Goal: Information Seeking & Learning: Learn about a topic

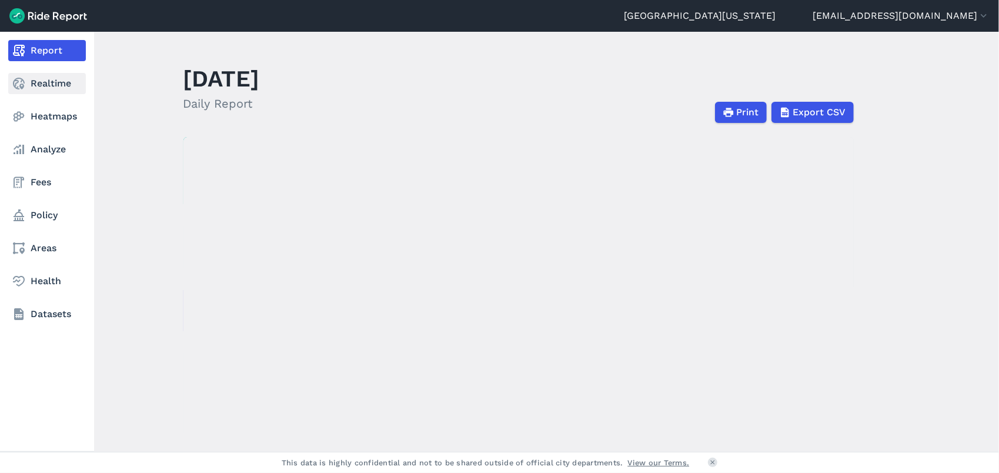
click at [19, 80] on icon at bounding box center [19, 83] width 14 height 14
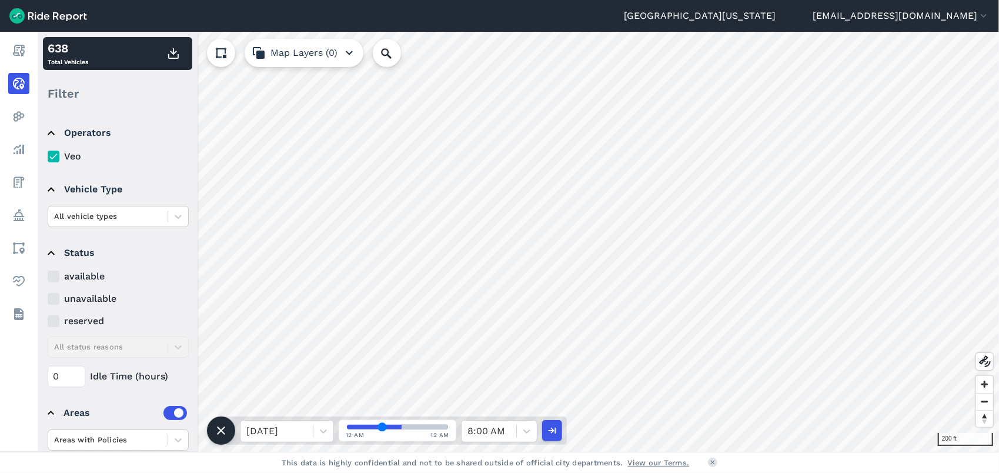
drag, startPoint x: 397, startPoint y: 423, endPoint x: 382, endPoint y: 431, distance: 17.4
click at [382, 429] on input "range" at bounding box center [397, 426] width 101 height 5
click at [386, 429] on input "range" at bounding box center [397, 426] width 101 height 5
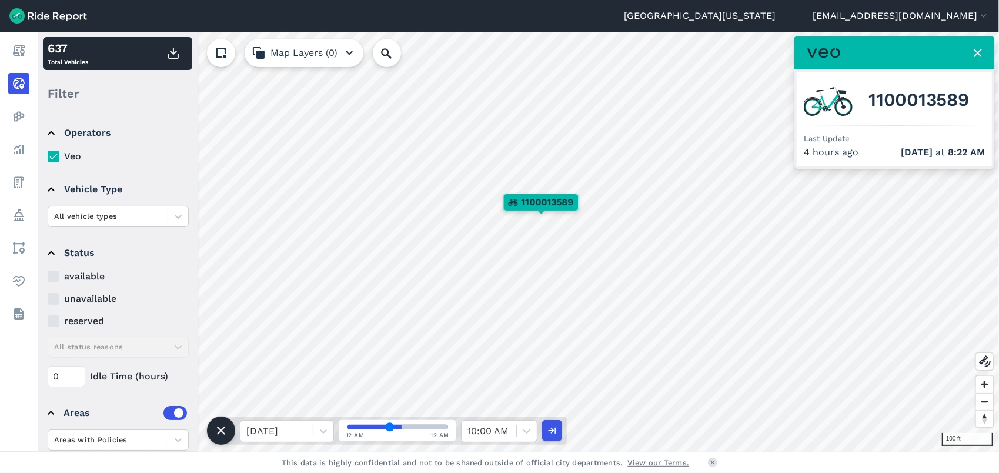
click at [390, 429] on input "range" at bounding box center [397, 426] width 101 height 5
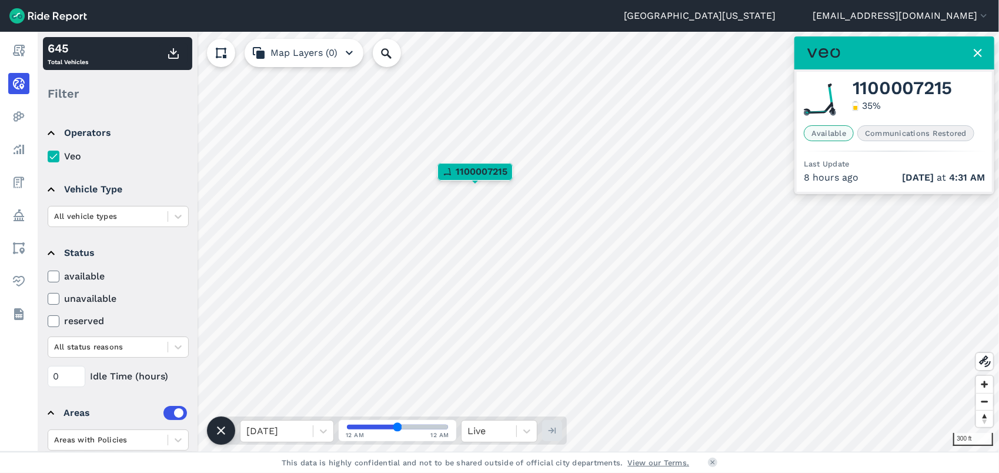
drag, startPoint x: 389, startPoint y: 425, endPoint x: 420, endPoint y: 427, distance: 30.6
click at [420, 427] on input "range" at bounding box center [397, 426] width 101 height 5
drag, startPoint x: 401, startPoint y: 429, endPoint x: 478, endPoint y: 420, distance: 77.5
click at [478, 420] on div "Thu, Aug 28 12 AM 12 AM Live" at bounding box center [394, 430] width 346 height 28
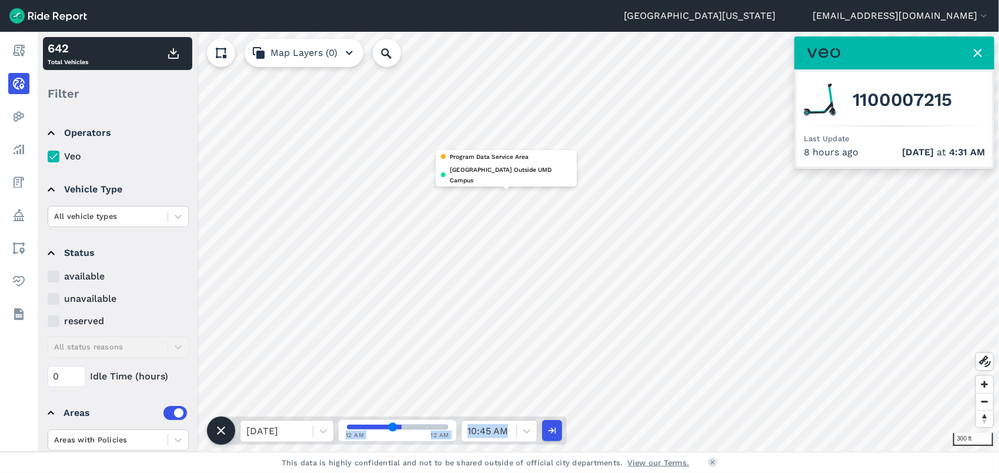
type input "43"
click at [392, 427] on input "range" at bounding box center [397, 426] width 101 height 5
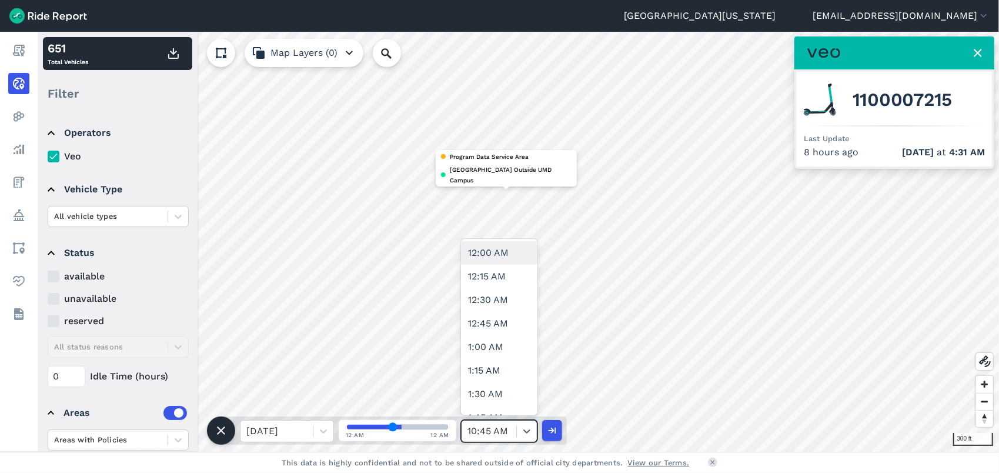
click at [503, 426] on div at bounding box center [488, 431] width 43 height 16
click at [507, 439] on div at bounding box center [488, 431] width 43 height 16
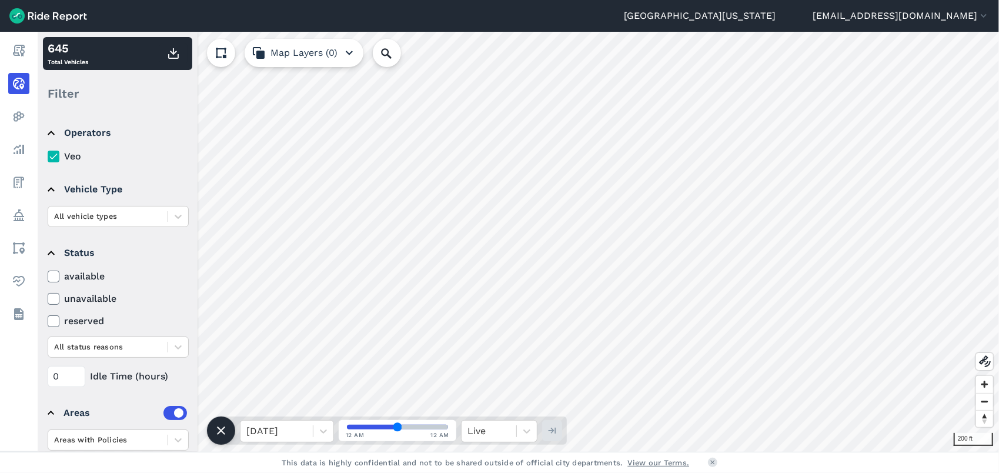
drag, startPoint x: 398, startPoint y: 426, endPoint x: 436, endPoint y: 419, distance: 38.4
click at [437, 426] on input "range" at bounding box center [397, 426] width 101 height 5
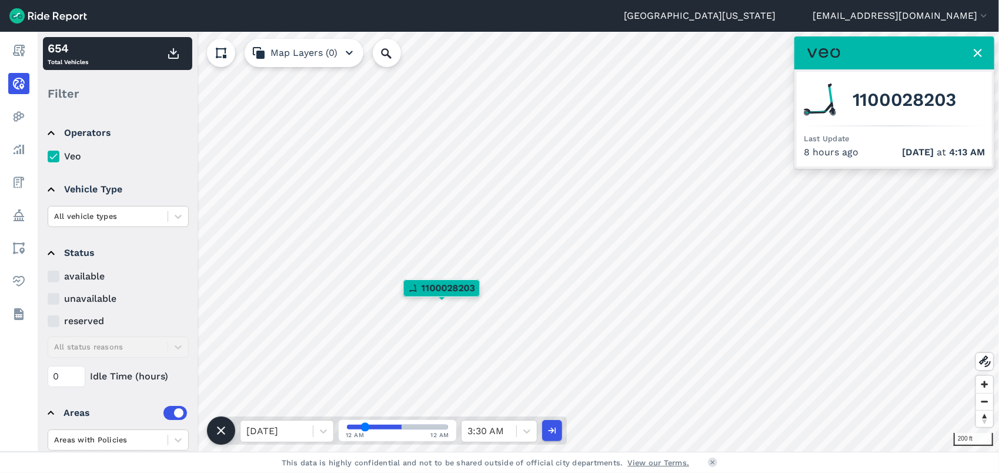
drag, startPoint x: 397, startPoint y: 426, endPoint x: 365, endPoint y: 426, distance: 32.3
click at [365, 426] on input "range" at bounding box center [397, 426] width 101 height 5
drag, startPoint x: 367, startPoint y: 424, endPoint x: 414, endPoint y: 426, distance: 47.6
click at [414, 426] on input "range" at bounding box center [397, 426] width 101 height 5
drag, startPoint x: 394, startPoint y: 429, endPoint x: 403, endPoint y: 419, distance: 13.3
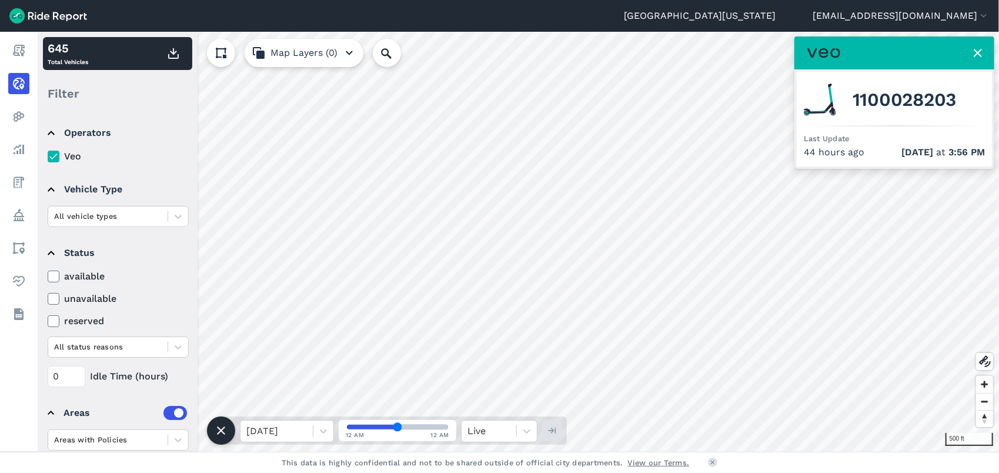
click at [403, 424] on input "range" at bounding box center [397, 426] width 101 height 5
type input "48"
drag, startPoint x: 397, startPoint y: 422, endPoint x: 412, endPoint y: 420, distance: 14.9
click at [412, 424] on input "range" at bounding box center [397, 426] width 101 height 5
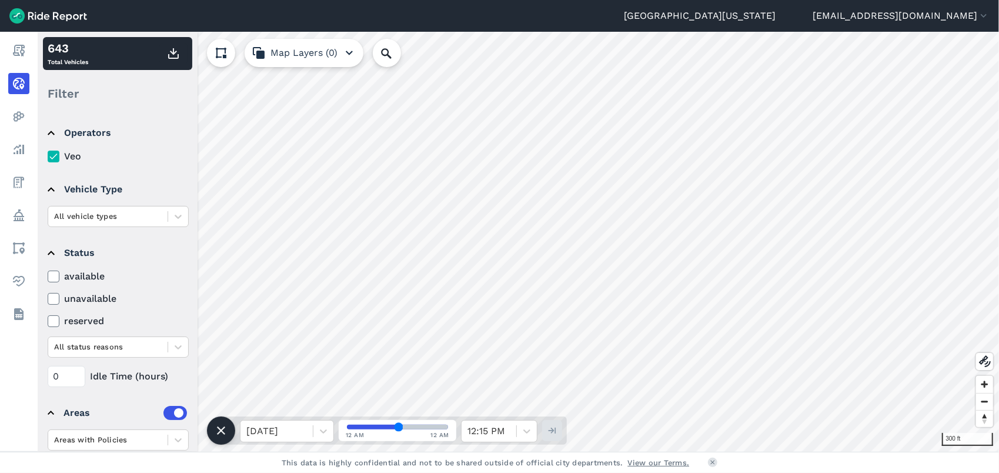
drag, startPoint x: 397, startPoint y: 428, endPoint x: 413, endPoint y: 428, distance: 16.5
click at [413, 428] on input "range" at bounding box center [397, 426] width 101 height 5
click at [420, 0] on html "University of Maryland jvassalotti@collegeparkmd.gov Settings Terms Sign Out Re…" at bounding box center [499, 236] width 999 height 473
drag, startPoint x: 397, startPoint y: 427, endPoint x: 437, endPoint y: 417, distance: 41.8
click at [441, 429] on input "range" at bounding box center [397, 426] width 101 height 5
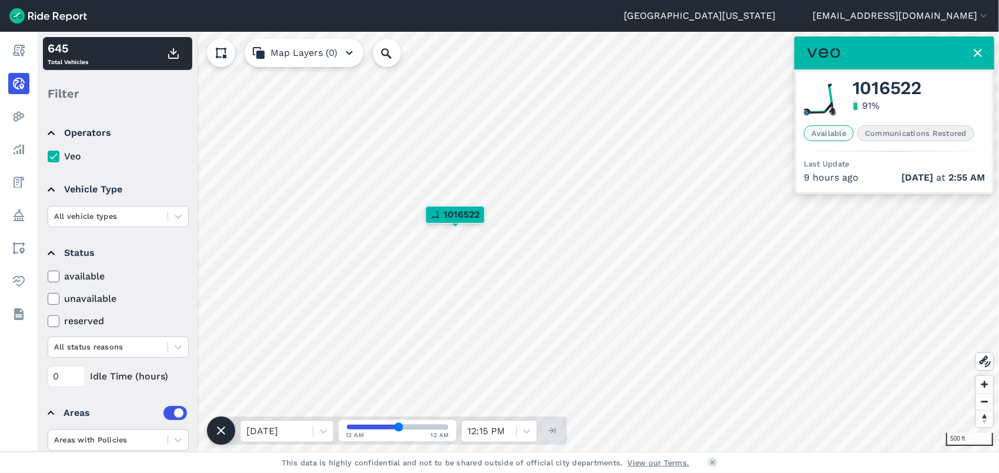
drag, startPoint x: 399, startPoint y: 429, endPoint x: 413, endPoint y: 429, distance: 14.7
click at [413, 429] on input "range" at bounding box center [397, 426] width 101 height 5
drag, startPoint x: 397, startPoint y: 428, endPoint x: 437, endPoint y: 431, distance: 40.1
click at [437, 429] on input "range" at bounding box center [397, 426] width 101 height 5
drag, startPoint x: 400, startPoint y: 430, endPoint x: 496, endPoint y: 466, distance: 102.9
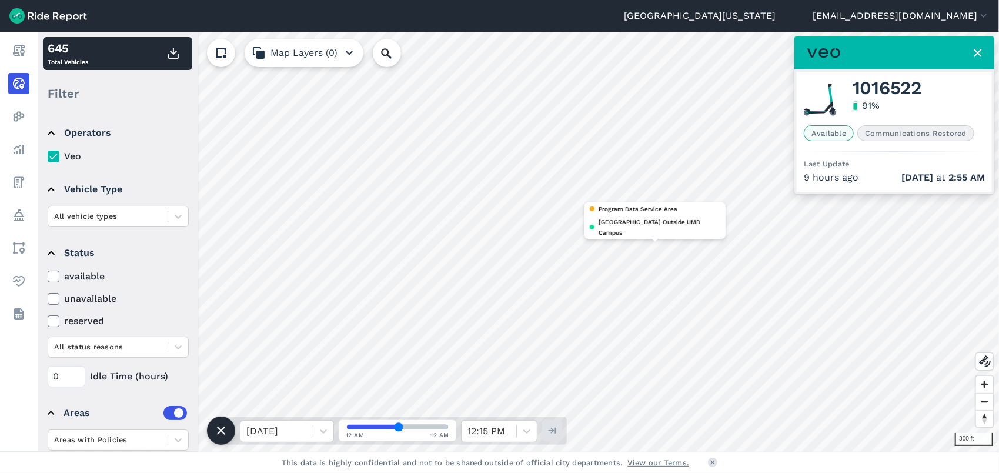
click at [438, 429] on input "range" at bounding box center [397, 426] width 101 height 5
click at [399, 433] on div "12 AM 12 AM" at bounding box center [397, 434] width 103 height 9
type input "49"
drag, startPoint x: 399, startPoint y: 424, endPoint x: 412, endPoint y: 423, distance: 13.0
click at [412, 424] on input "range" at bounding box center [397, 426] width 101 height 5
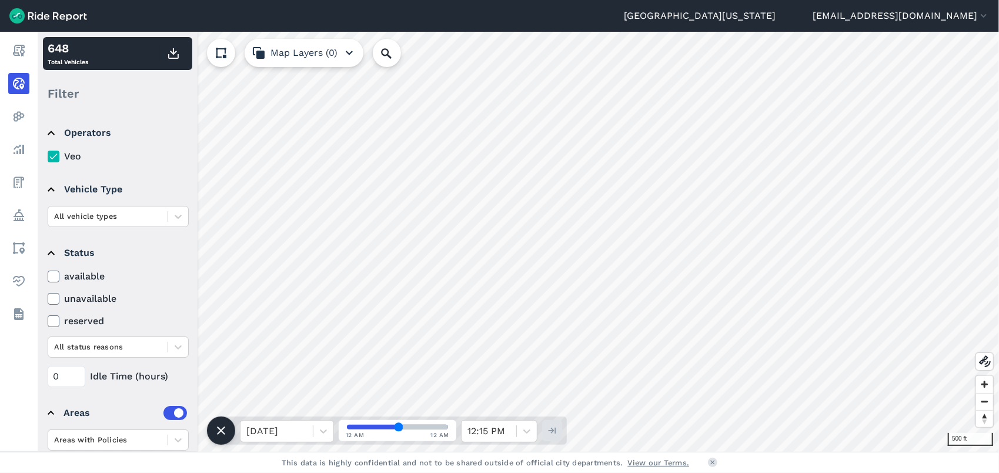
click at [303, 43] on div "500 ft 648 Total Vehicles Filter Operators Veo Vehicle Type All vehicle types S…" at bounding box center [518, 242] width 961 height 420
drag, startPoint x: 397, startPoint y: 429, endPoint x: 383, endPoint y: 427, distance: 13.7
click at [383, 427] on input "range" at bounding box center [397, 426] width 101 height 5
click at [389, 426] on input "range" at bounding box center [397, 426] width 101 height 5
drag, startPoint x: 390, startPoint y: 429, endPoint x: 416, endPoint y: 425, distance: 26.7
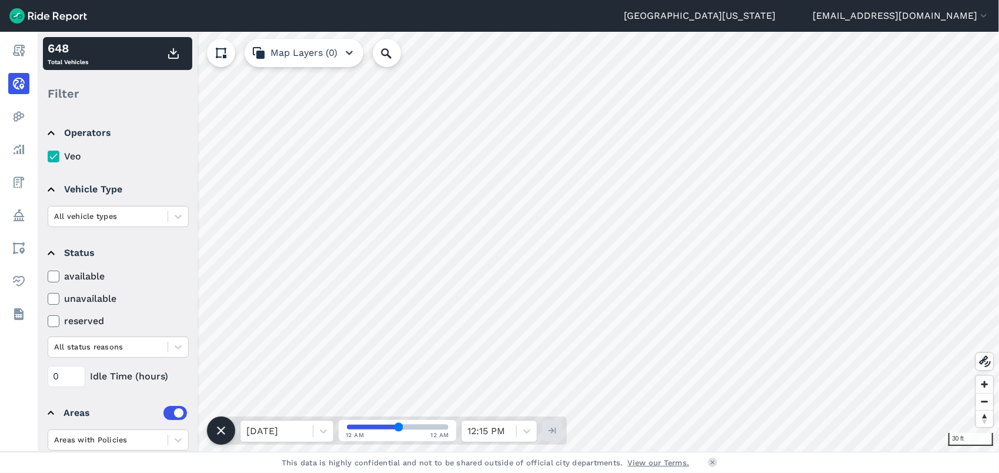
click at [416, 425] on input "range" at bounding box center [397, 426] width 101 height 5
type input "49"
drag, startPoint x: 397, startPoint y: 426, endPoint x: 461, endPoint y: 422, distance: 63.6
click at [448, 424] on input "range" at bounding box center [397, 426] width 101 height 5
drag, startPoint x: 398, startPoint y: 424, endPoint x: 431, endPoint y: 429, distance: 33.8
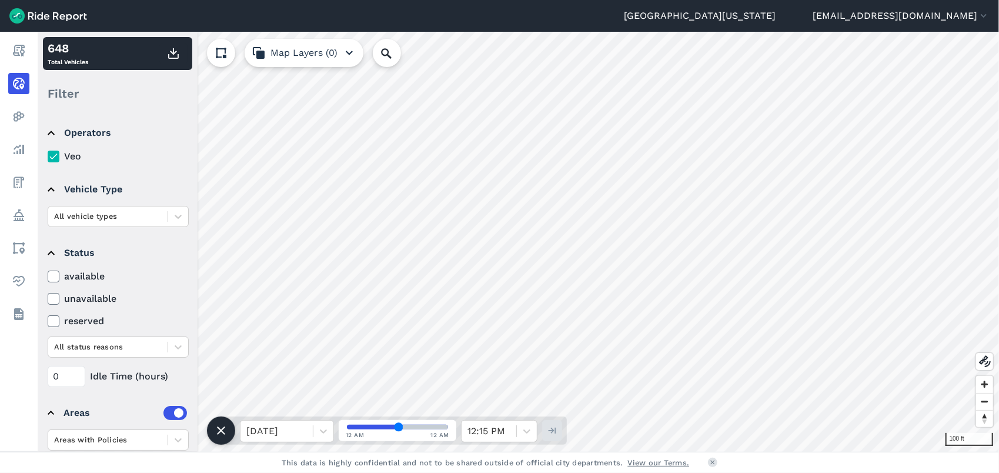
click at [431, 429] on input "range" at bounding box center [397, 426] width 101 height 5
drag, startPoint x: 399, startPoint y: 431, endPoint x: 441, endPoint y: 426, distance: 42.1
click at [440, 427] on input "range" at bounding box center [397, 426] width 101 height 5
type input "49"
drag, startPoint x: 397, startPoint y: 428, endPoint x: 378, endPoint y: 424, distance: 19.3
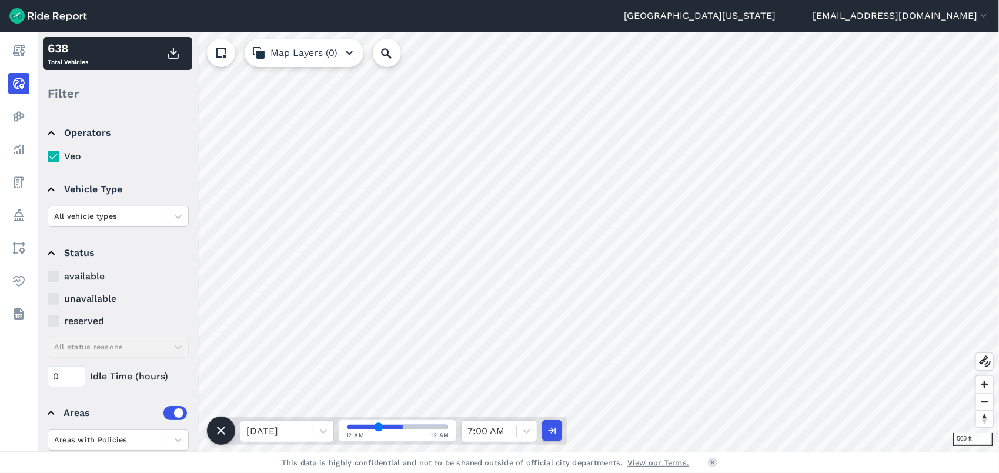
type input "28"
click at [378, 424] on input "range" at bounding box center [397, 426] width 101 height 5
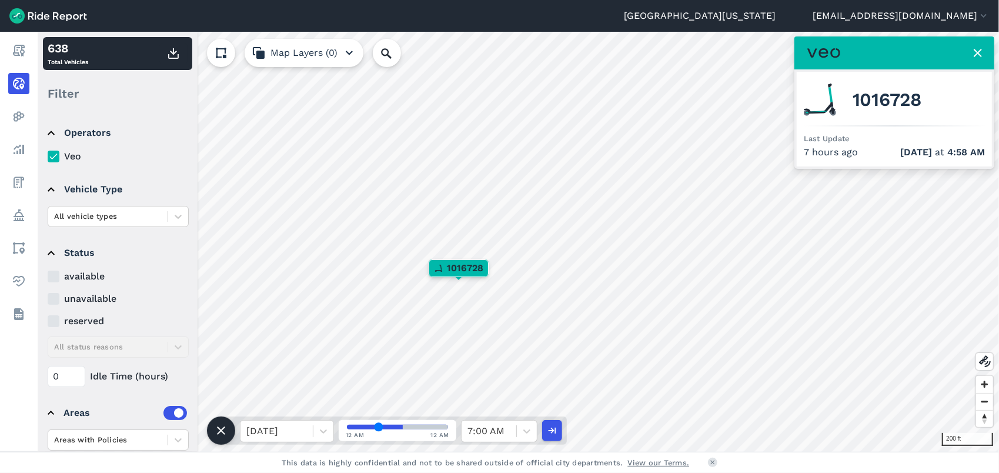
click at [980, 59] on icon at bounding box center [977, 53] width 14 height 14
